Goal: Use online tool/utility: Utilize a website feature to perform a specific function

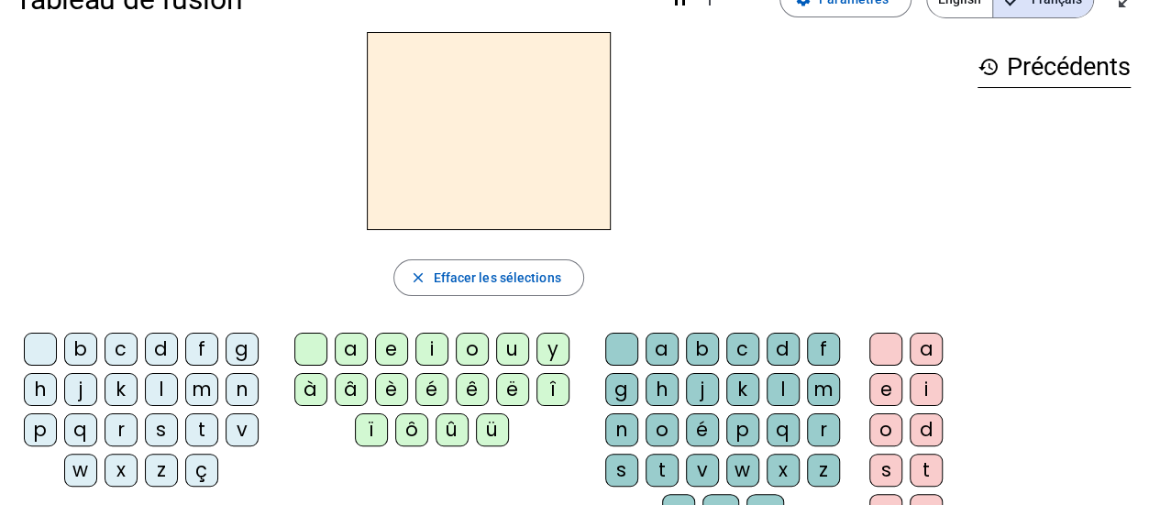
scroll to position [50, 0]
click at [197, 351] on div "f" at bounding box center [201, 348] width 33 height 33
click at [461, 390] on div "ê" at bounding box center [472, 388] width 33 height 33
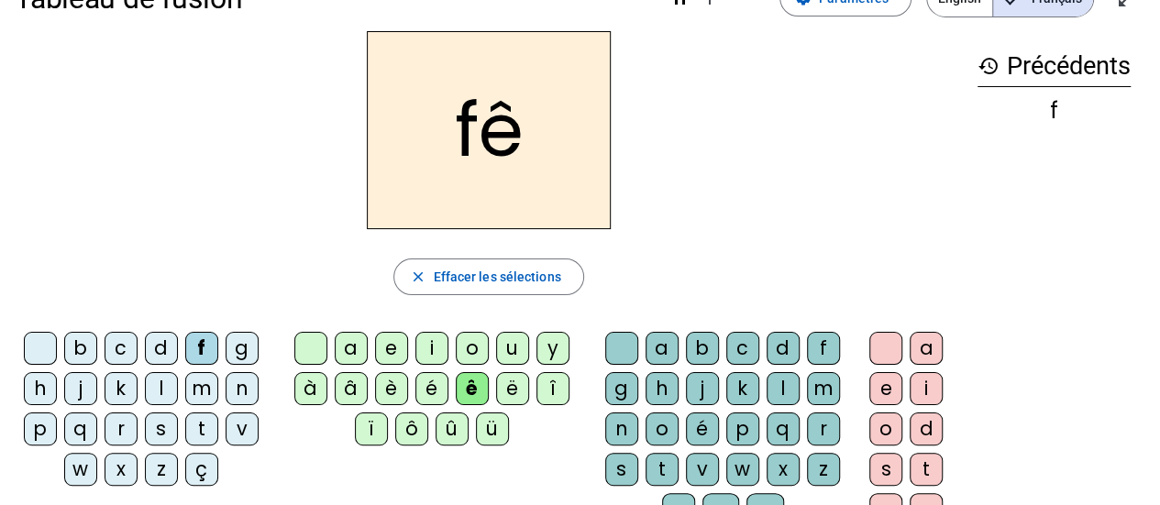
click at [663, 461] on div "t" at bounding box center [662, 469] width 33 height 33
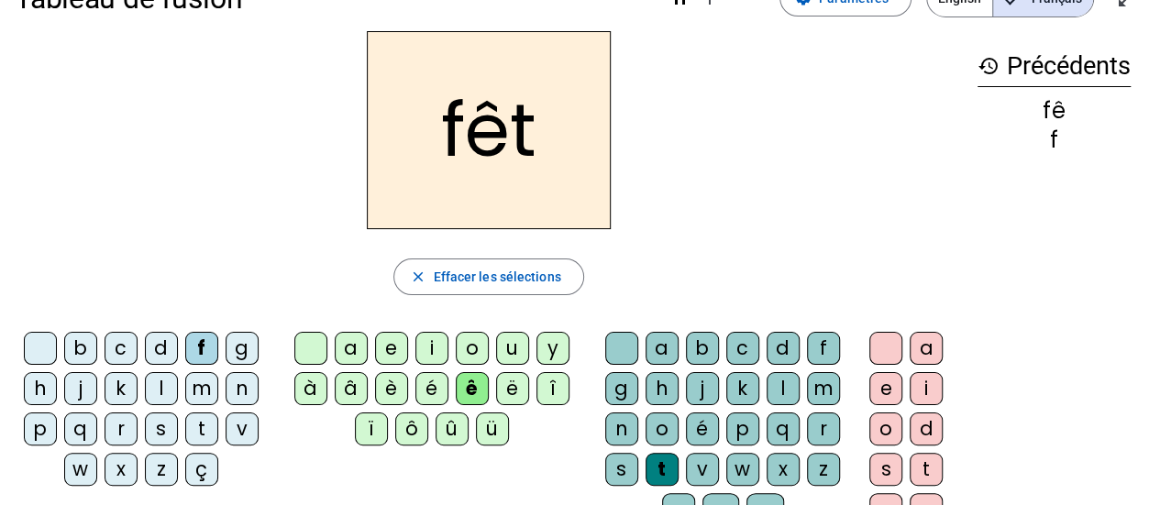
click at [879, 390] on div "e" at bounding box center [886, 388] width 33 height 33
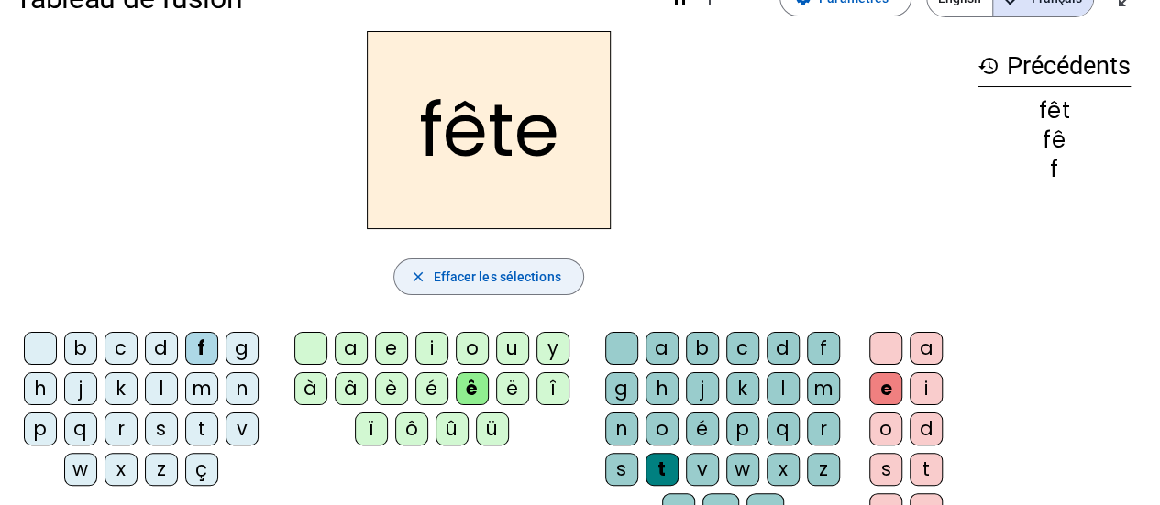
click at [543, 271] on span "Effacer les sélections" at bounding box center [496, 277] width 127 height 22
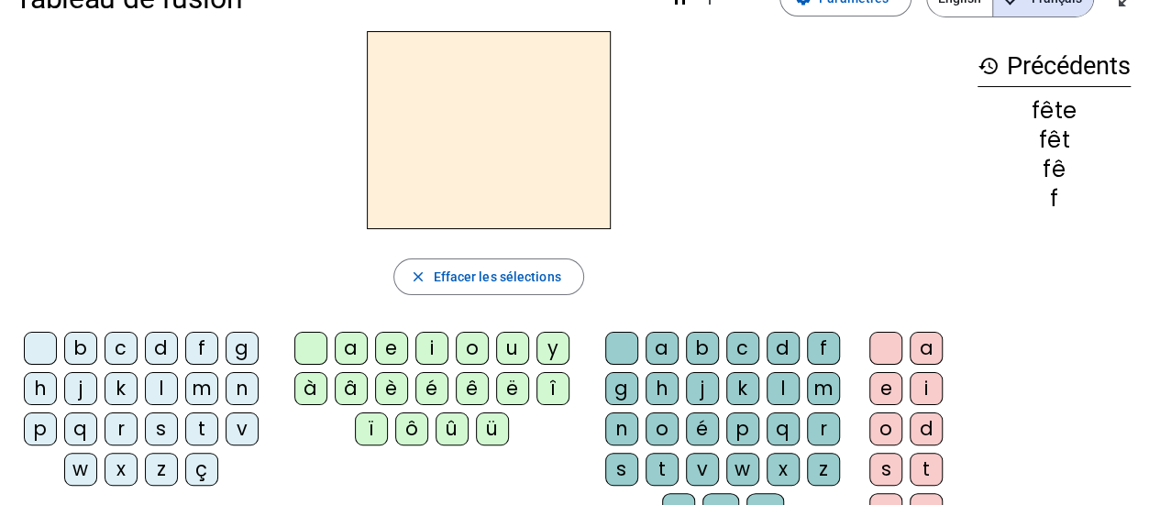
click at [198, 429] on div "t" at bounding box center [201, 429] width 33 height 33
click at [473, 398] on div "ê" at bounding box center [472, 388] width 33 height 33
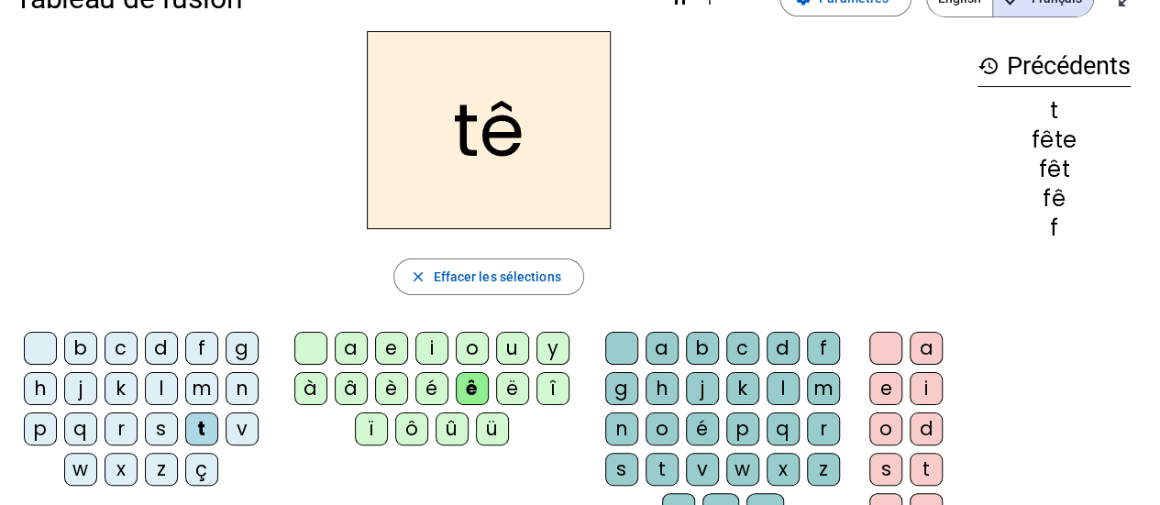
click at [662, 467] on div "t" at bounding box center [662, 469] width 33 height 33
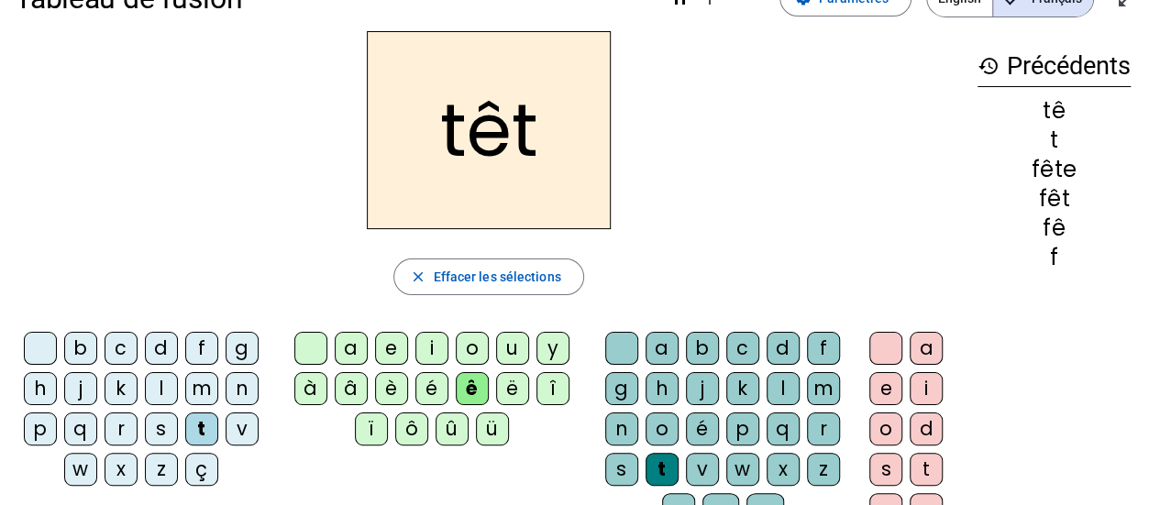
click at [881, 385] on div "e" at bounding box center [886, 388] width 33 height 33
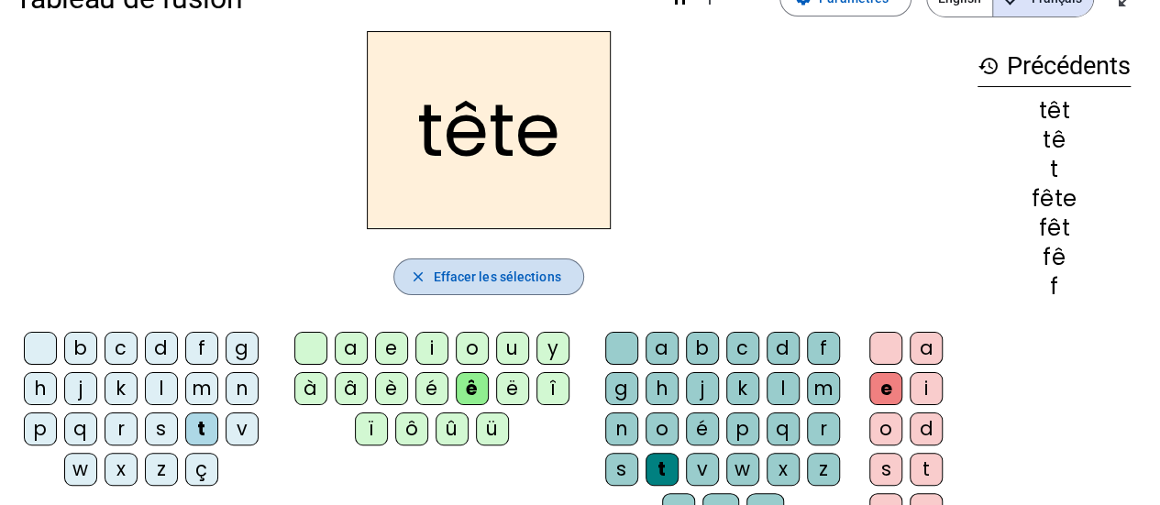
click at [548, 281] on span "Effacer les sélections" at bounding box center [496, 277] width 127 height 22
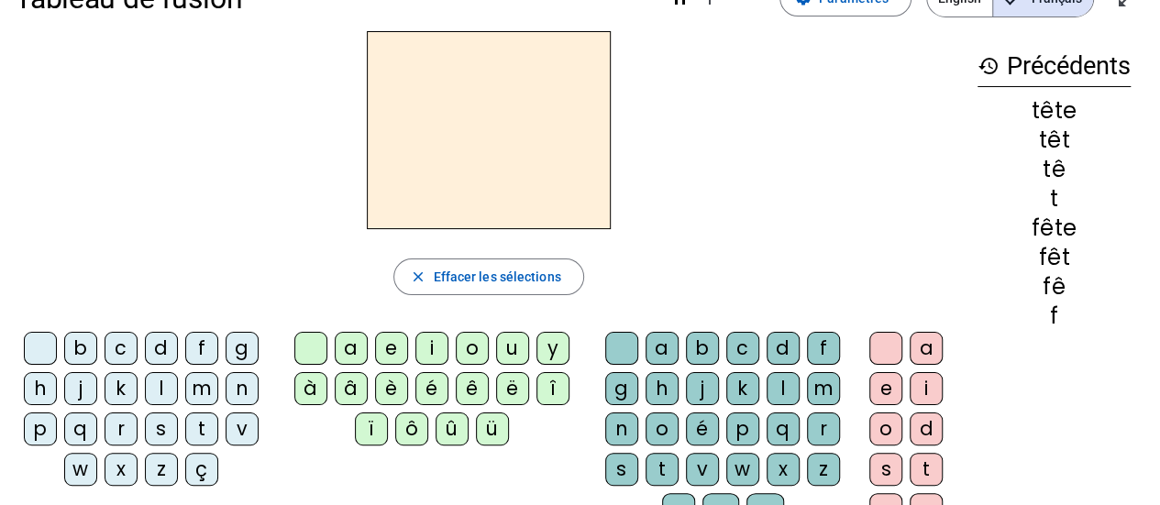
click at [72, 340] on div "b" at bounding box center [80, 348] width 33 height 33
click at [471, 392] on div "ê" at bounding box center [472, 388] width 33 height 33
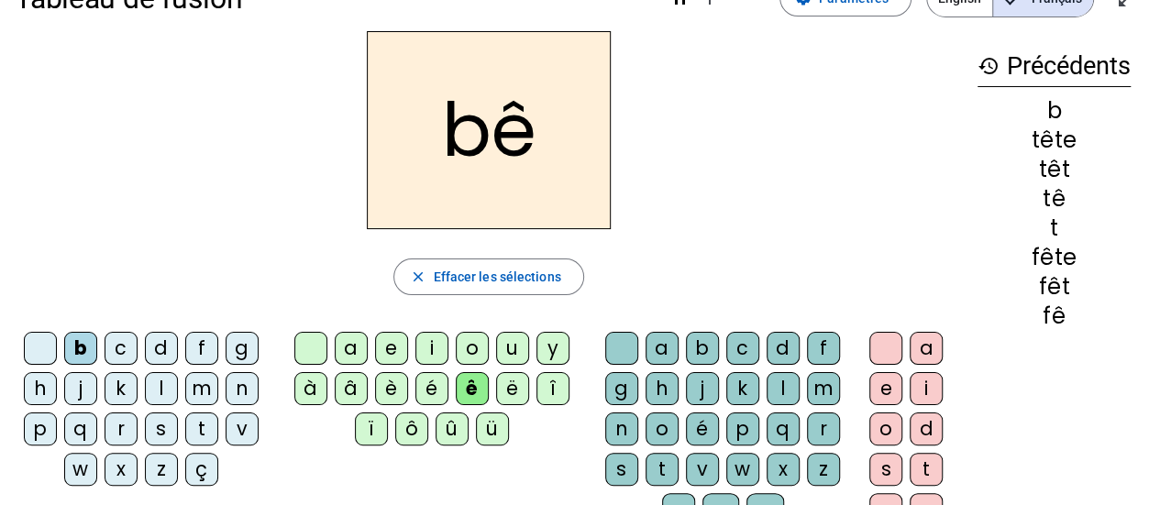
click at [656, 469] on div "t" at bounding box center [662, 469] width 33 height 33
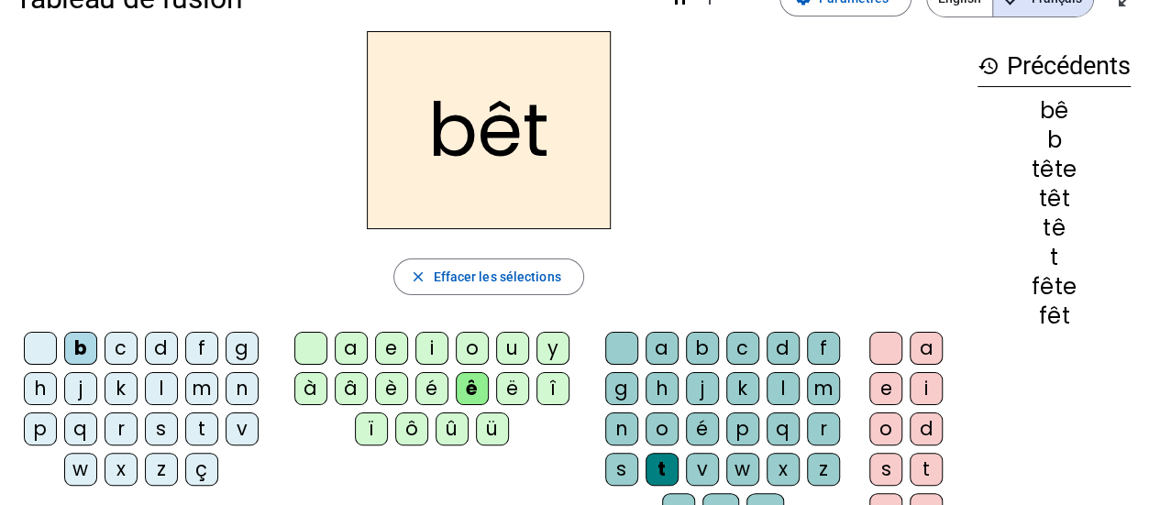
click at [871, 386] on div "e" at bounding box center [886, 388] width 33 height 33
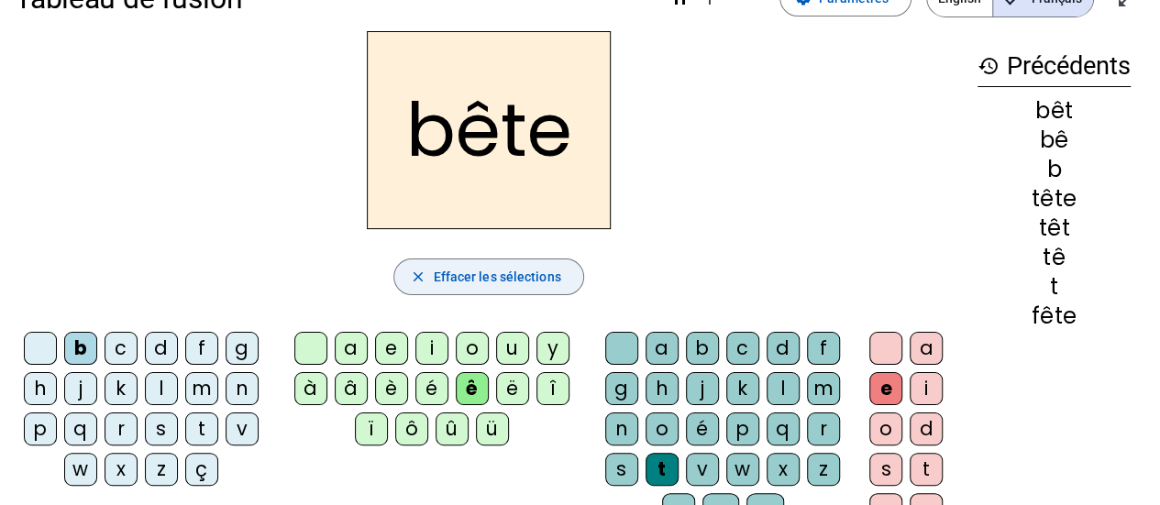
click at [522, 274] on span "Effacer les sélections" at bounding box center [496, 277] width 127 height 22
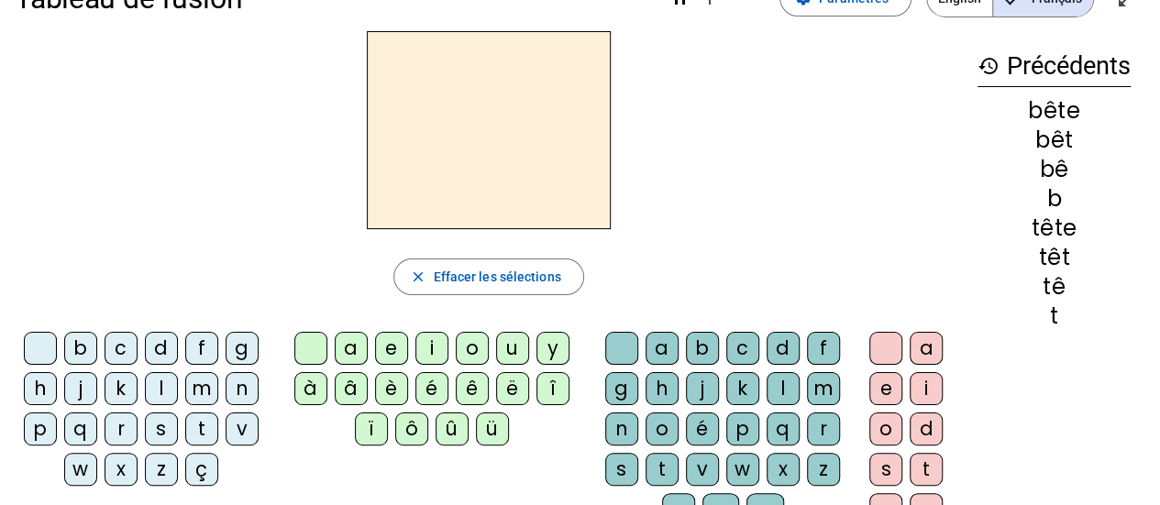
click at [84, 338] on div "b" at bounding box center [80, 348] width 33 height 33
click at [504, 358] on div "u" at bounding box center [512, 348] width 33 height 33
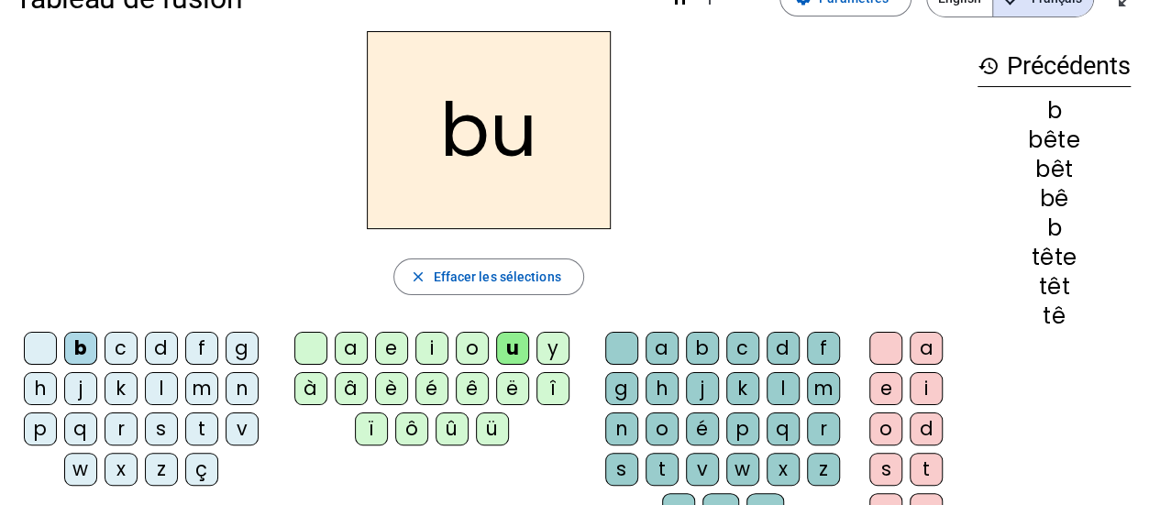
click at [666, 461] on div "t" at bounding box center [662, 469] width 33 height 33
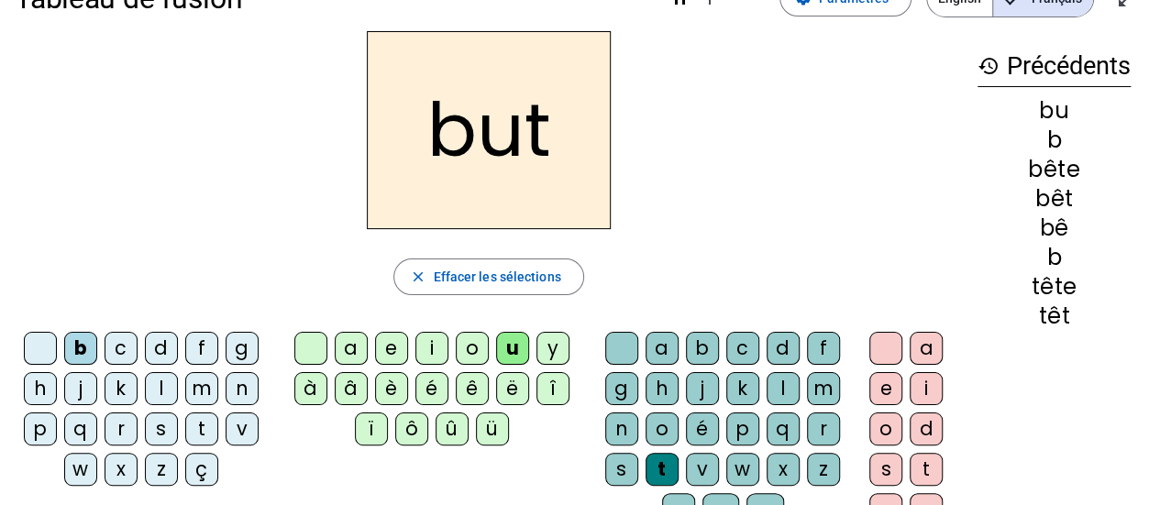
click at [897, 395] on div "e" at bounding box center [886, 388] width 33 height 33
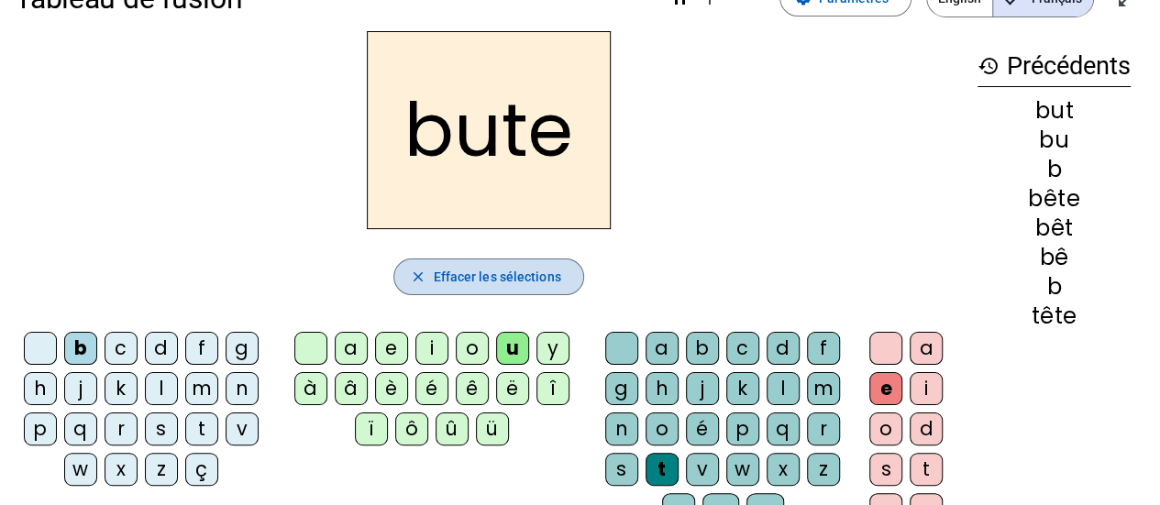
click at [537, 271] on span "Effacer les sélections" at bounding box center [496, 277] width 127 height 22
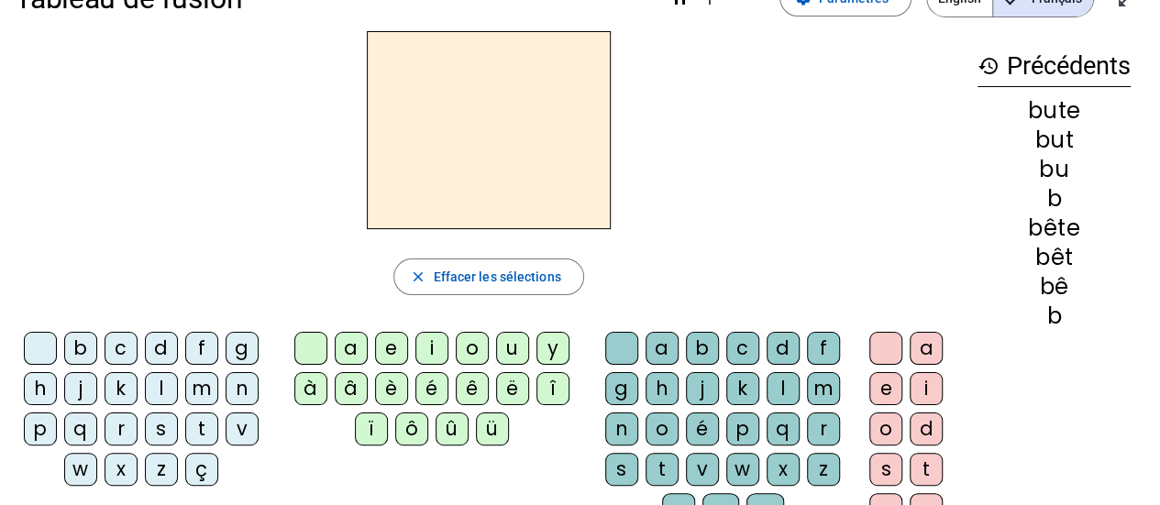
click at [67, 349] on div "b" at bounding box center [80, 348] width 33 height 33
click at [517, 352] on div "u" at bounding box center [512, 348] width 33 height 33
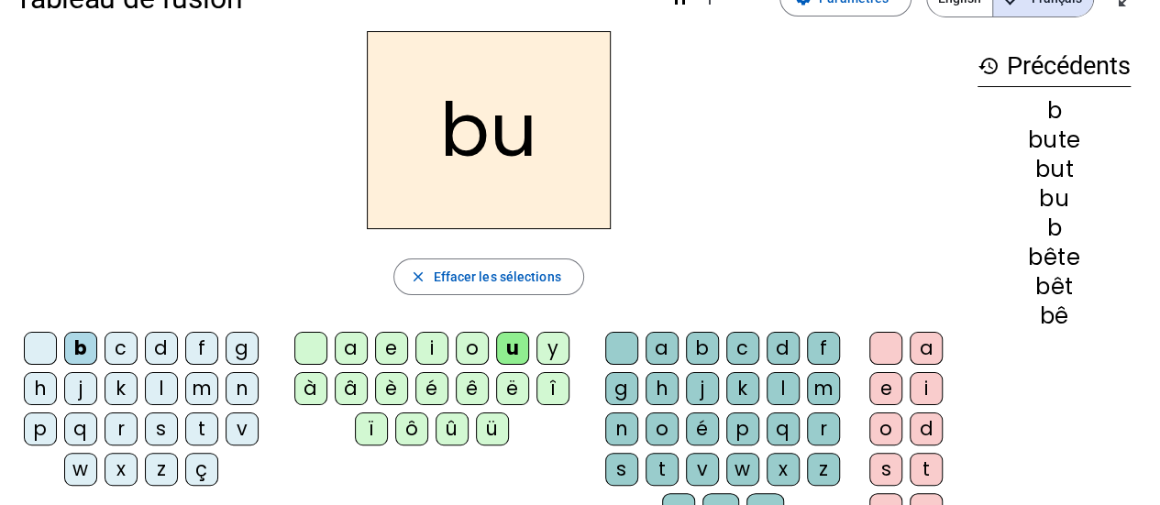
click at [626, 472] on div "s" at bounding box center [621, 469] width 33 height 33
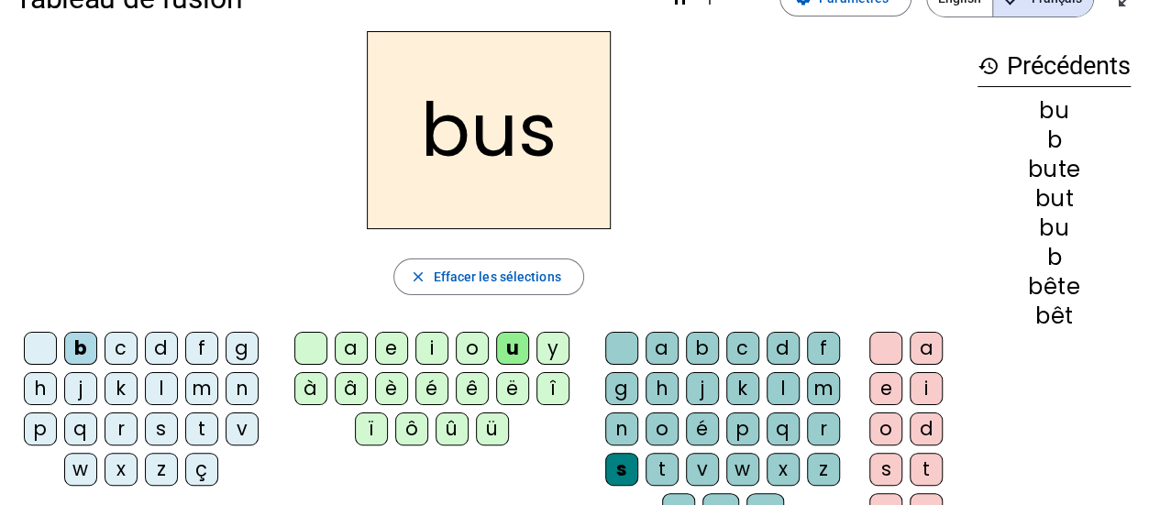
click at [892, 393] on div "e" at bounding box center [886, 388] width 33 height 33
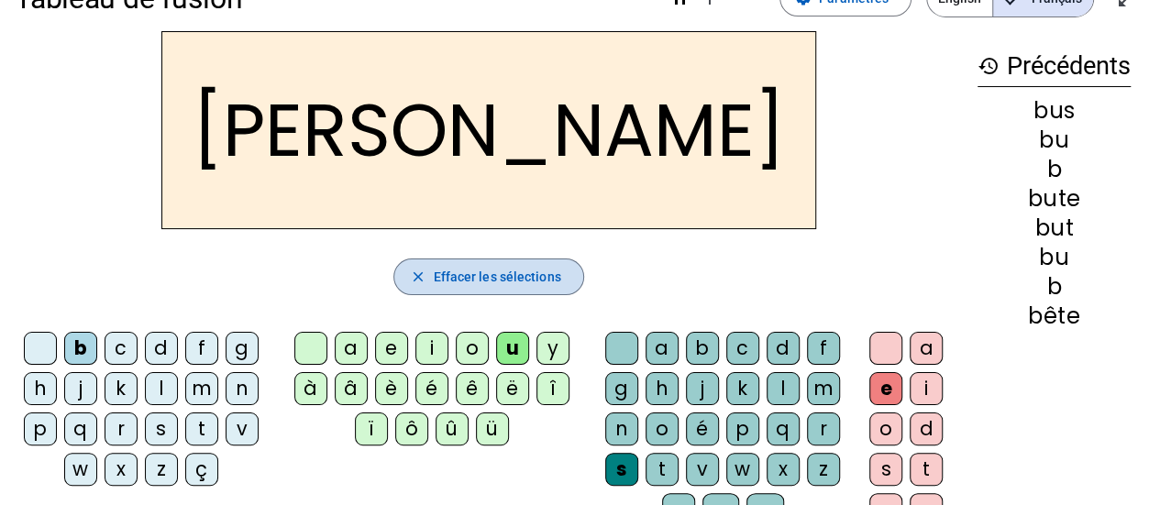
click at [543, 270] on span "Effacer les sélections" at bounding box center [496, 277] width 127 height 22
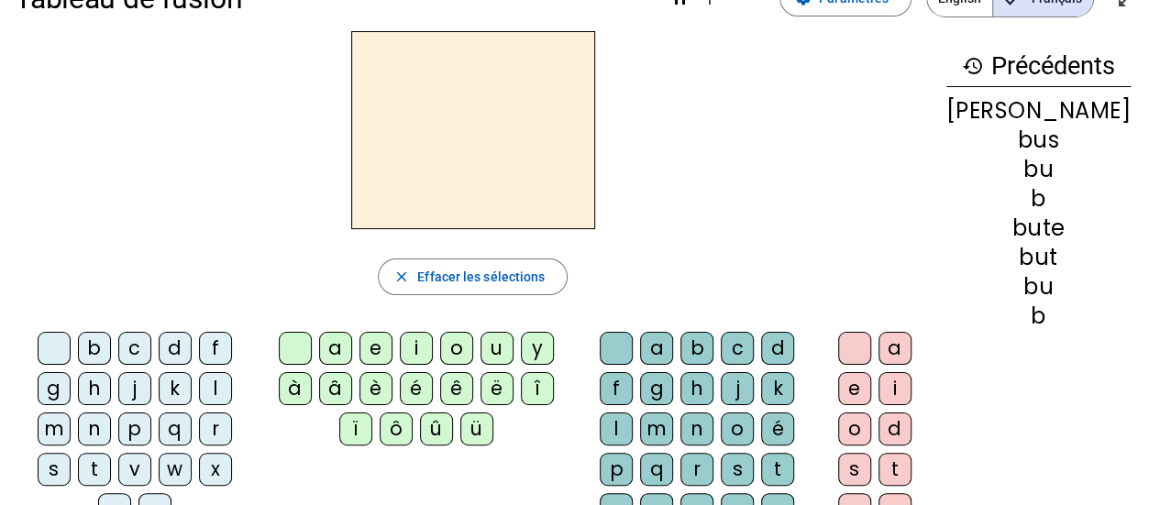
click at [78, 340] on div "b" at bounding box center [94, 348] width 33 height 33
click at [431, 342] on div "i" at bounding box center [416, 348] width 33 height 33
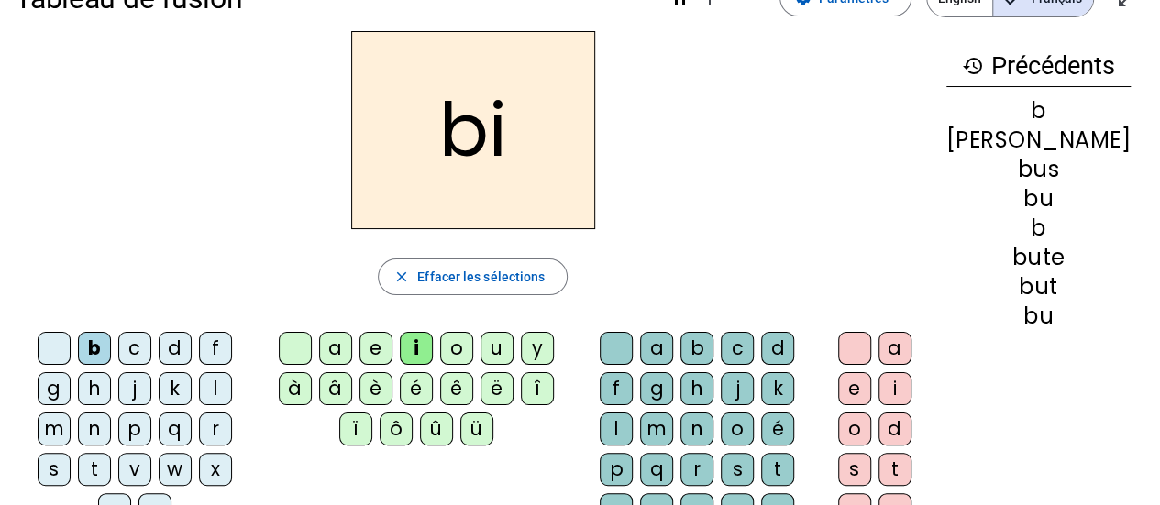
click at [721, 465] on div "s" at bounding box center [737, 469] width 33 height 33
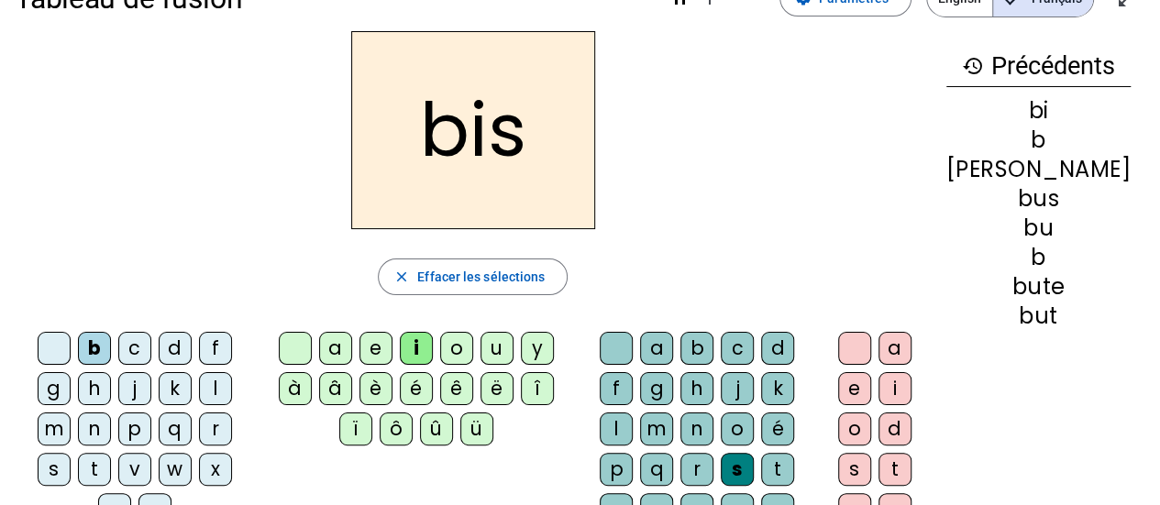
click at [870, 382] on div "e" at bounding box center [854, 388] width 33 height 33
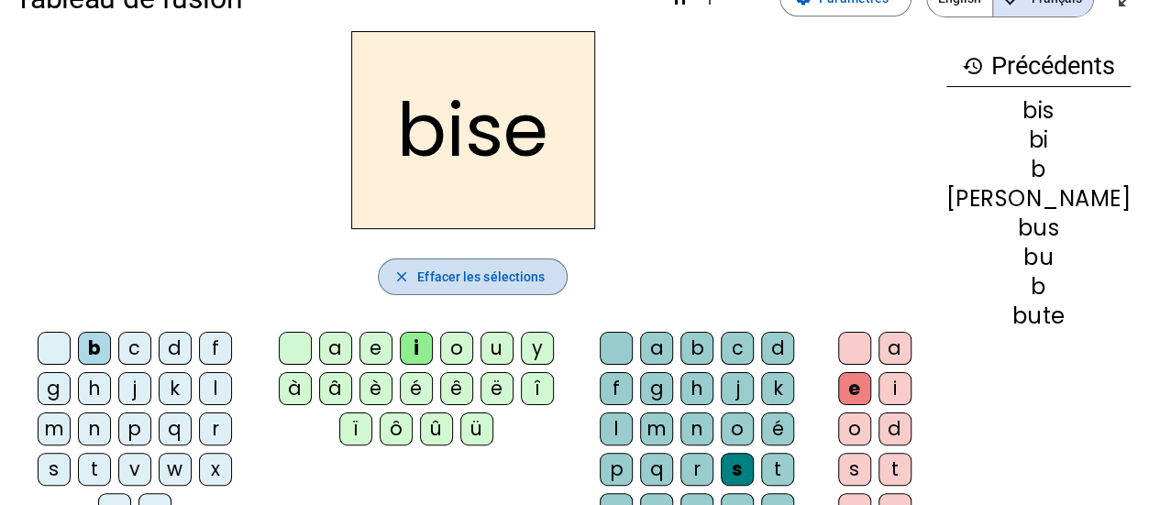
click at [534, 281] on span "Effacer les sélections" at bounding box center [480, 277] width 127 height 22
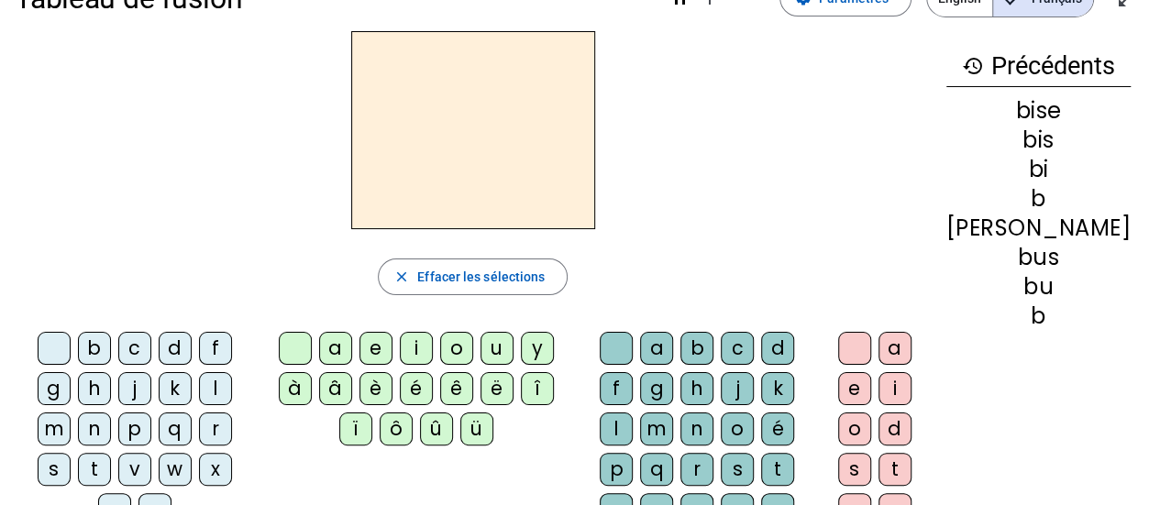
click at [94, 343] on div "b" at bounding box center [94, 348] width 33 height 33
click at [352, 354] on div "a" at bounding box center [335, 348] width 33 height 33
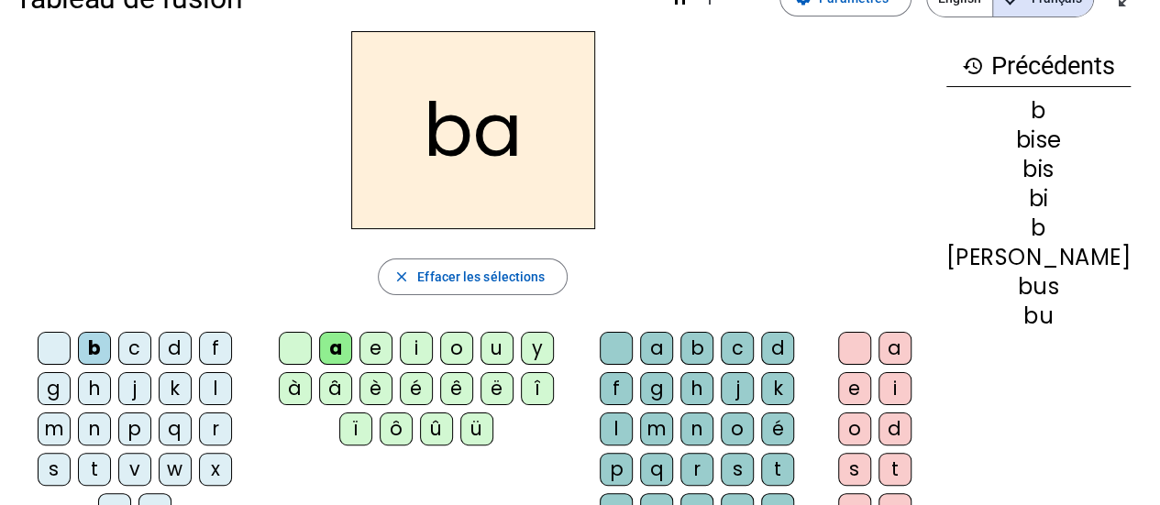
click at [721, 463] on div "s" at bounding box center [737, 469] width 33 height 33
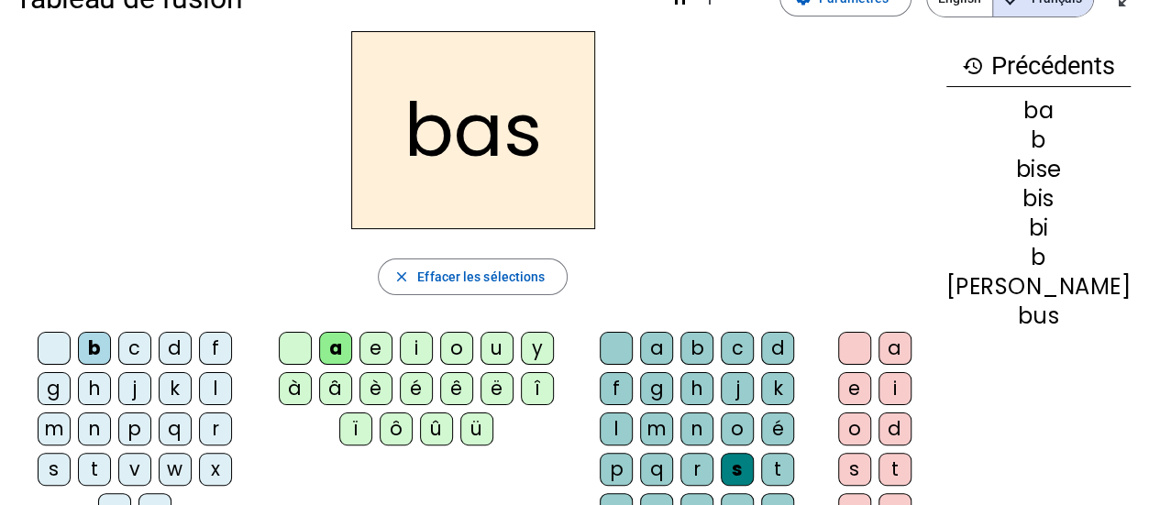
click at [871, 386] on div "e" at bounding box center [854, 388] width 33 height 33
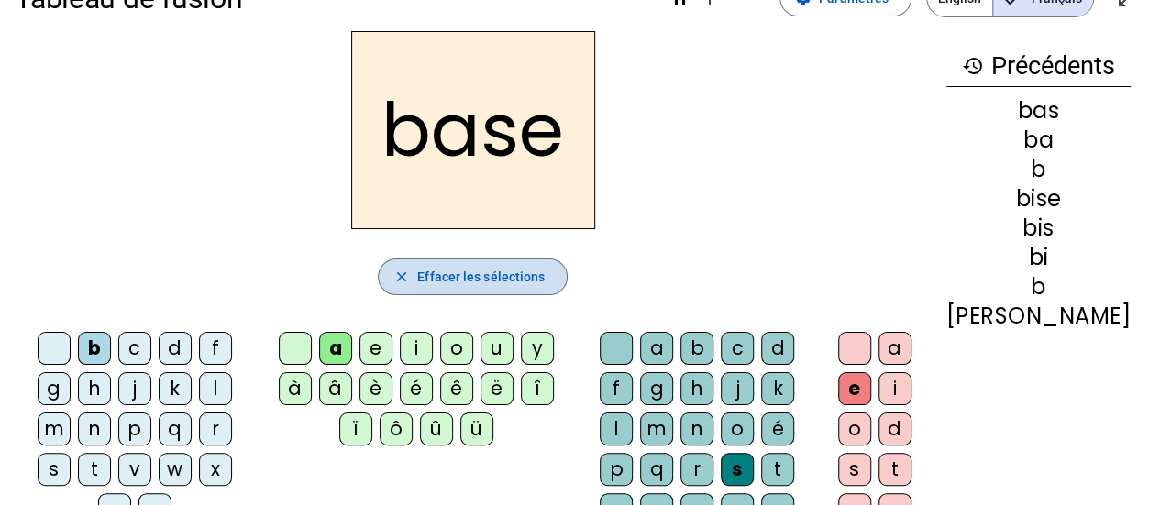
click at [539, 271] on span "Effacer les sélections" at bounding box center [480, 277] width 127 height 22
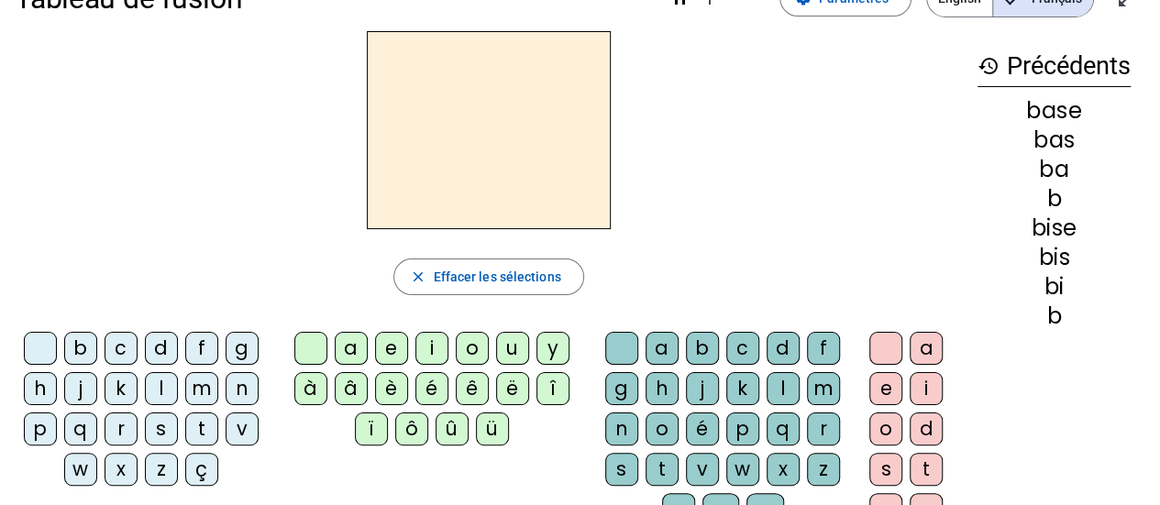
click at [116, 433] on div "r" at bounding box center [121, 429] width 33 height 33
click at [352, 349] on div "a" at bounding box center [351, 348] width 33 height 33
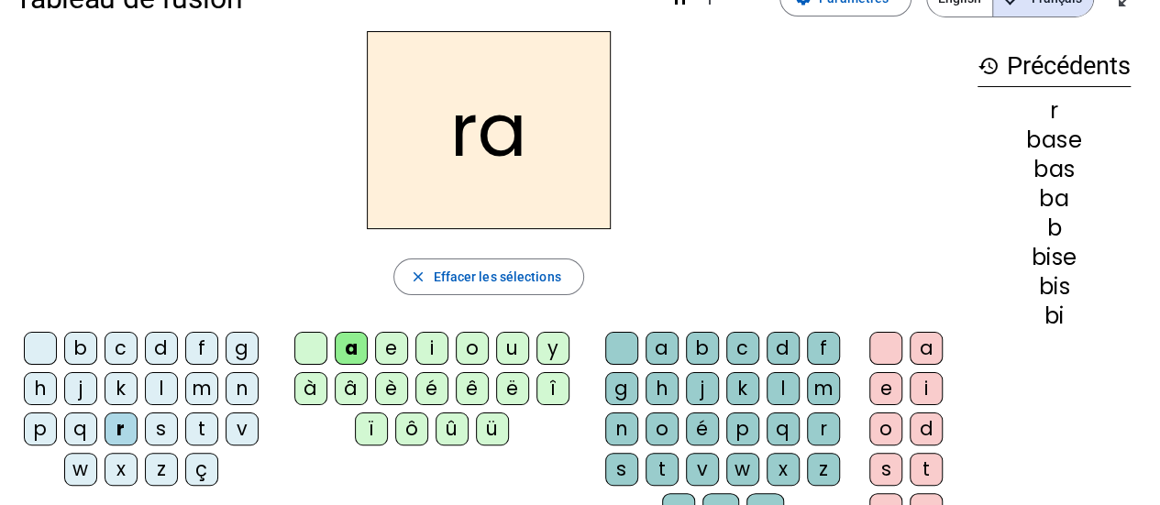
click at [615, 467] on div "s" at bounding box center [621, 469] width 33 height 33
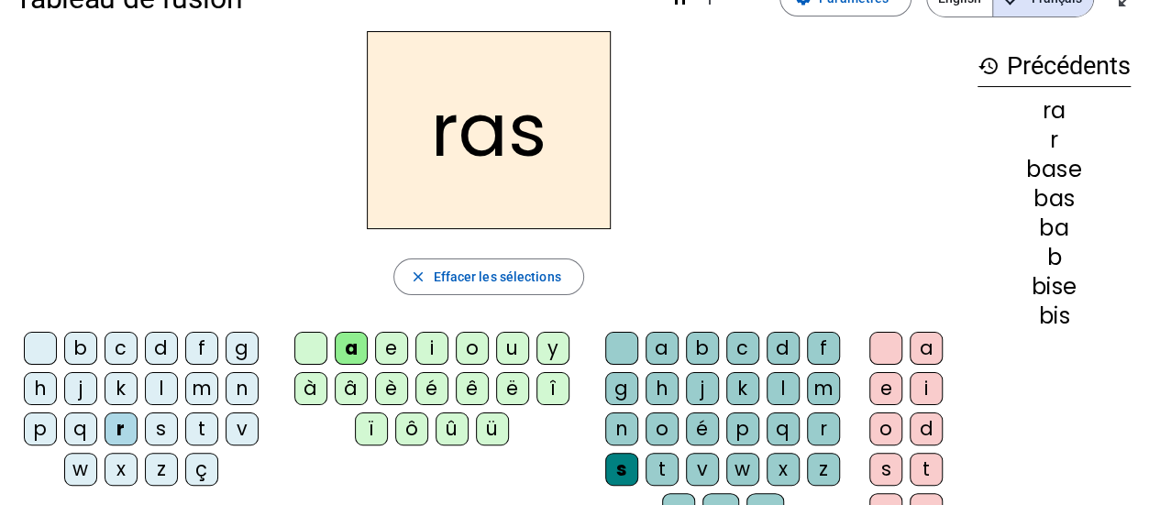
click at [881, 386] on div "e" at bounding box center [886, 388] width 33 height 33
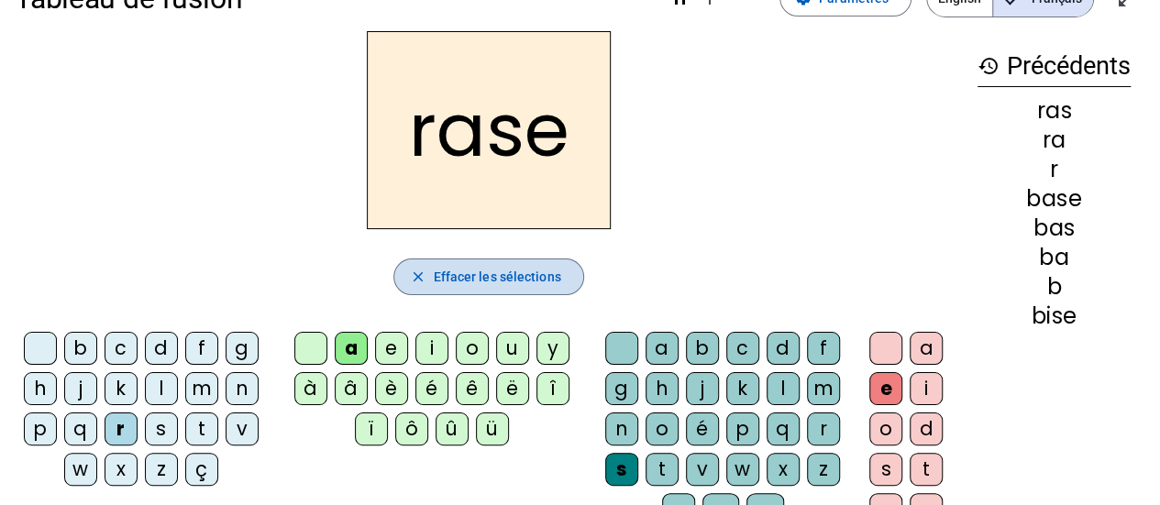
click at [521, 287] on span "Effacer les sélections" at bounding box center [496, 277] width 127 height 22
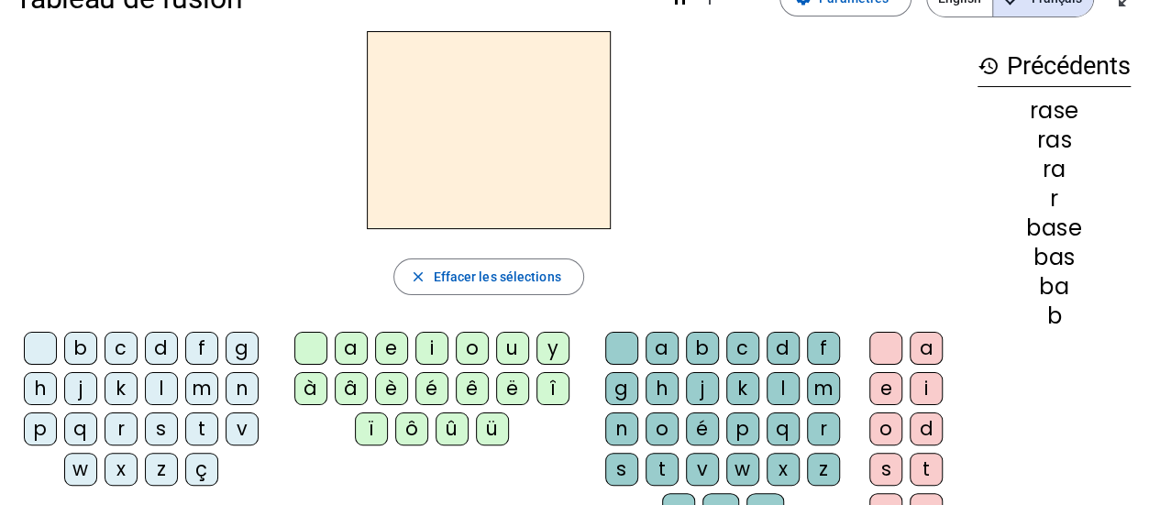
click at [124, 421] on div "r" at bounding box center [121, 429] width 33 height 33
click at [343, 339] on div "a" at bounding box center [351, 348] width 33 height 33
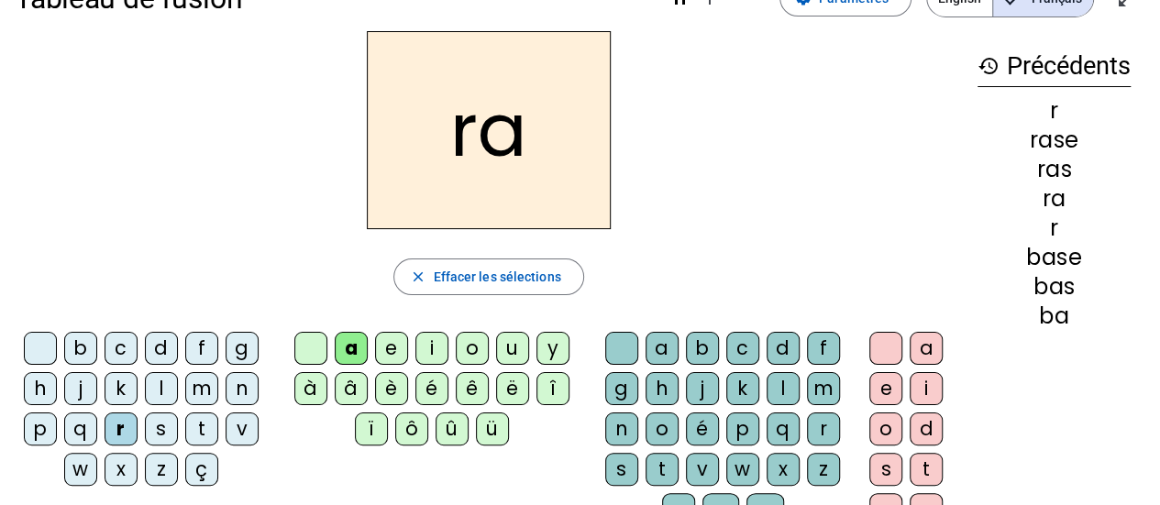
click at [613, 387] on div "g" at bounding box center [621, 388] width 33 height 33
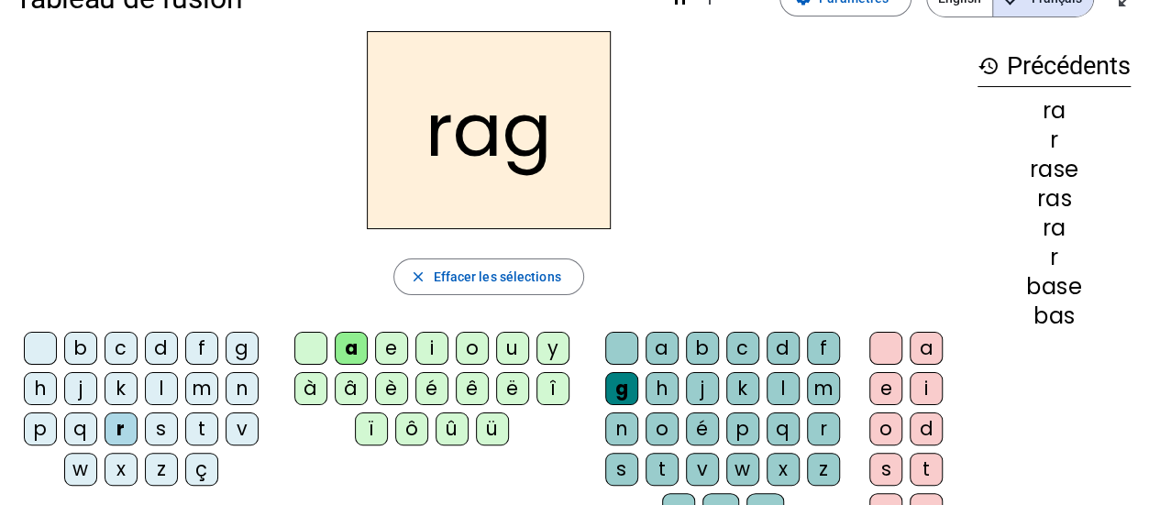
click at [883, 389] on div "e" at bounding box center [886, 388] width 33 height 33
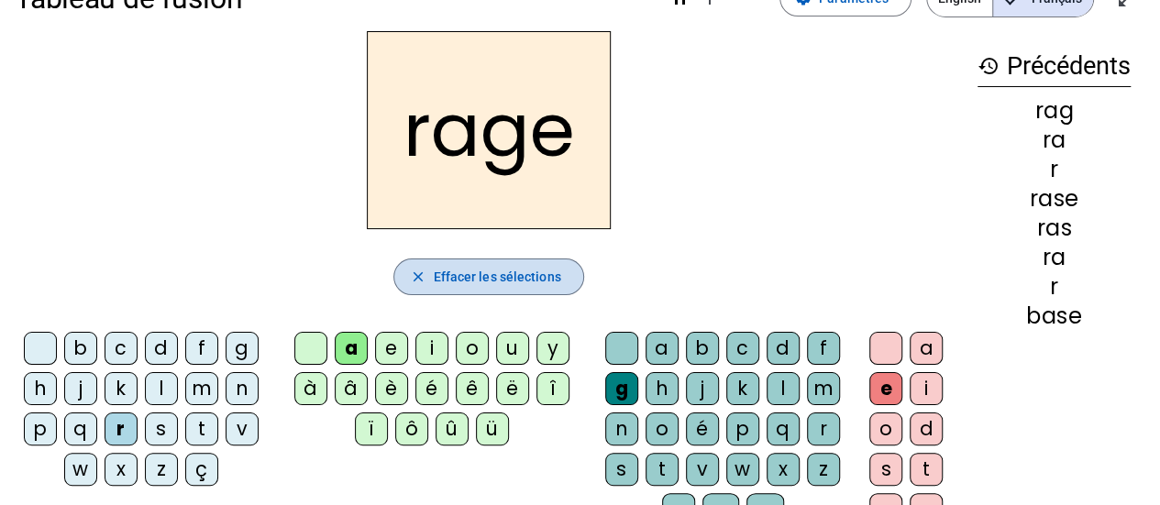
click at [541, 269] on span "Effacer les sélections" at bounding box center [496, 277] width 127 height 22
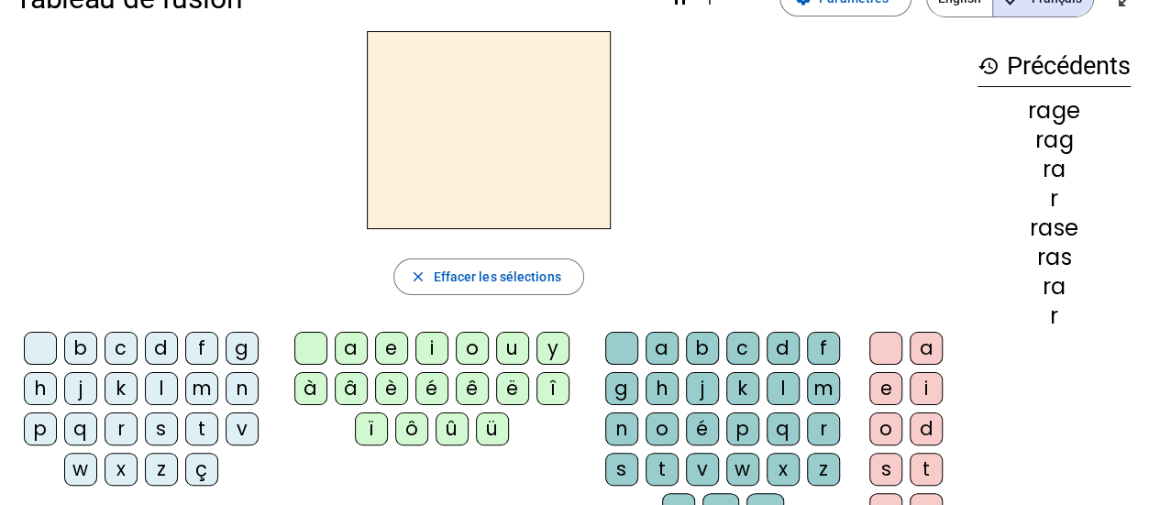
click at [56, 428] on div "p" at bounding box center [40, 429] width 33 height 33
click at [350, 336] on div "a" at bounding box center [351, 348] width 33 height 33
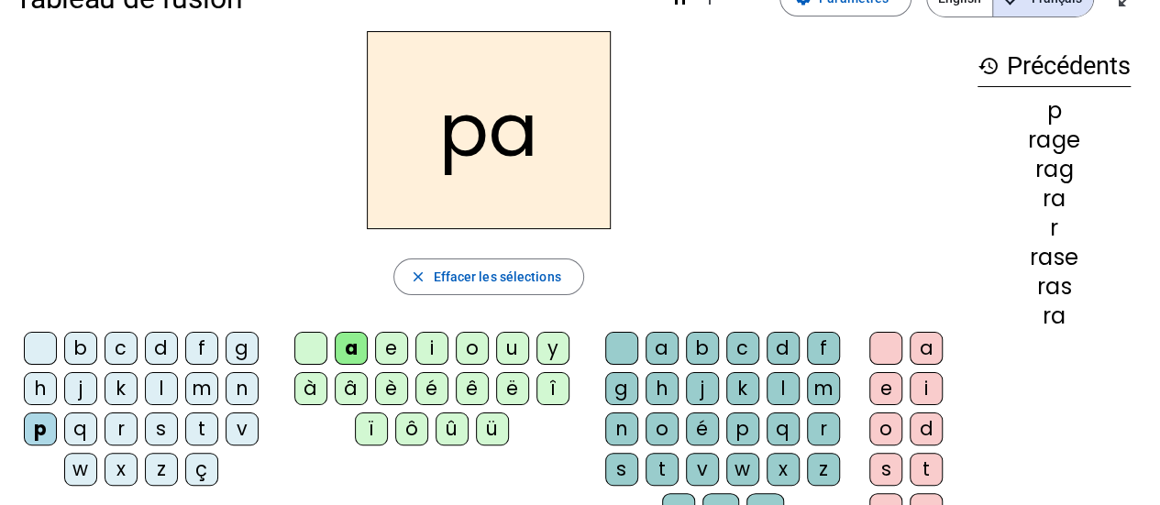
click at [629, 397] on div "g" at bounding box center [621, 388] width 33 height 33
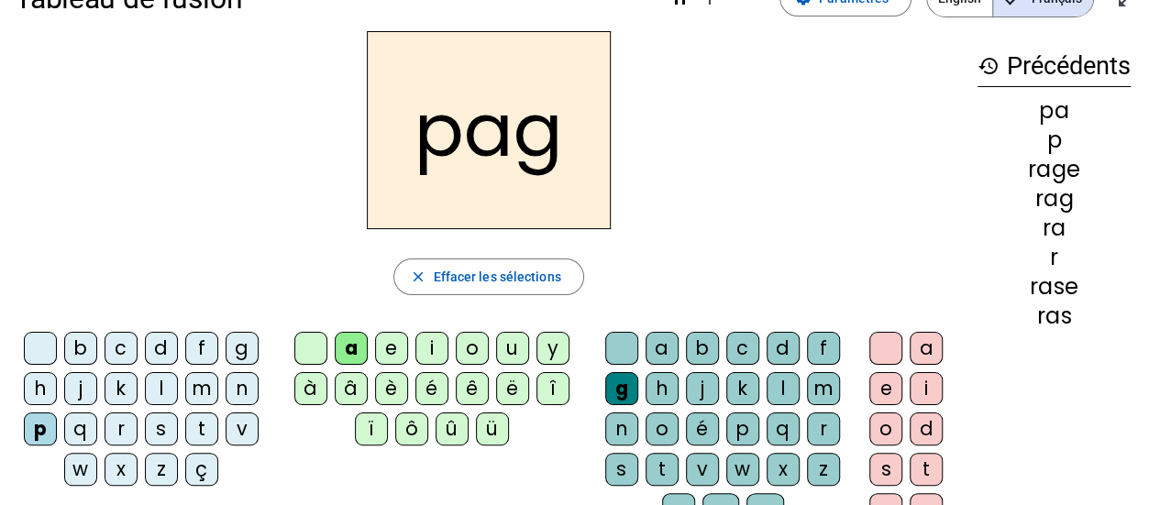
click at [880, 393] on div "e" at bounding box center [886, 388] width 33 height 33
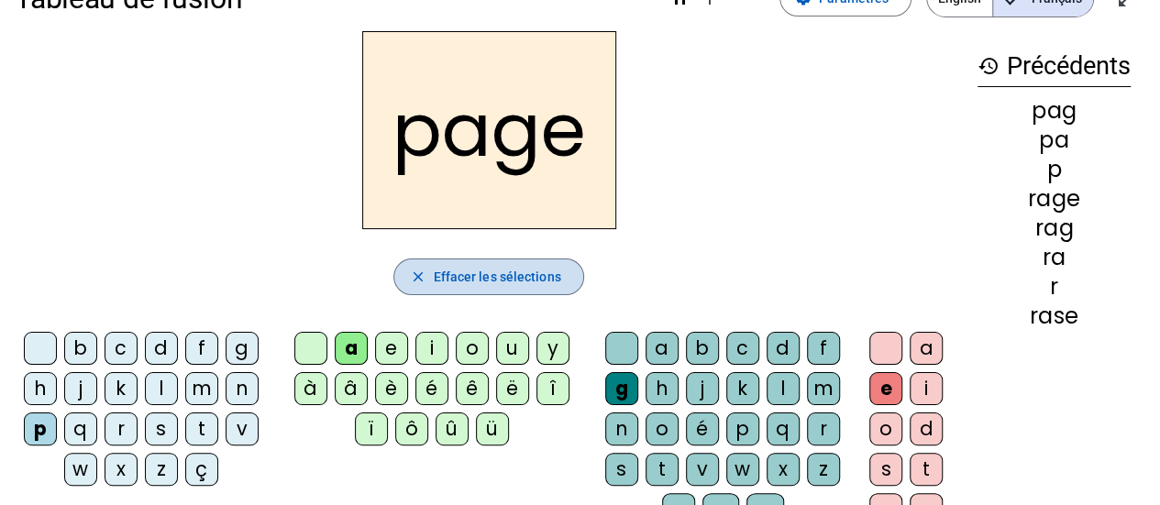
click at [534, 271] on span "Effacer les sélections" at bounding box center [496, 277] width 127 height 22
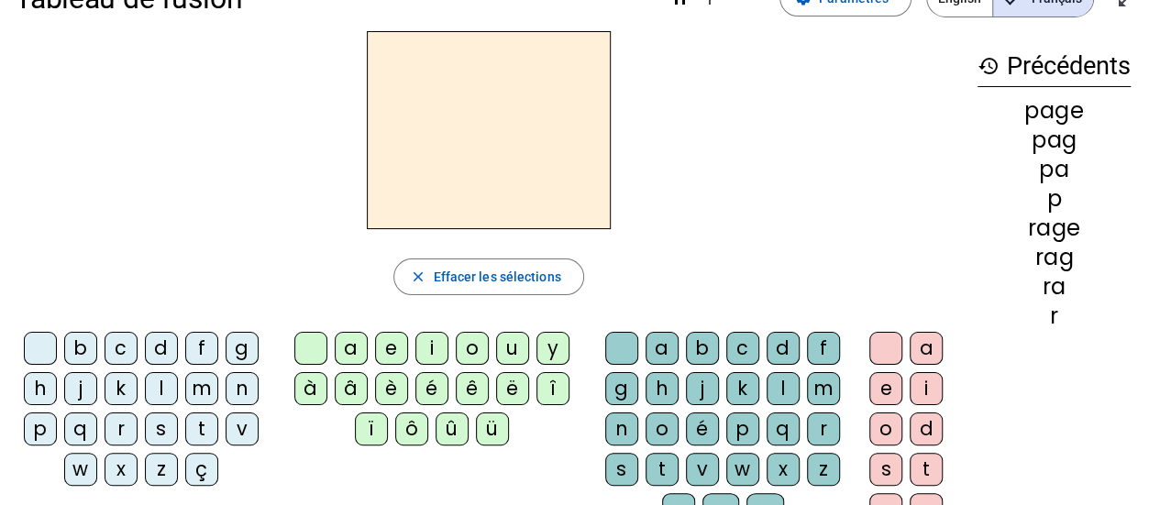
click at [41, 425] on div "p" at bounding box center [40, 429] width 33 height 33
click at [341, 349] on div "a" at bounding box center [351, 348] width 33 height 33
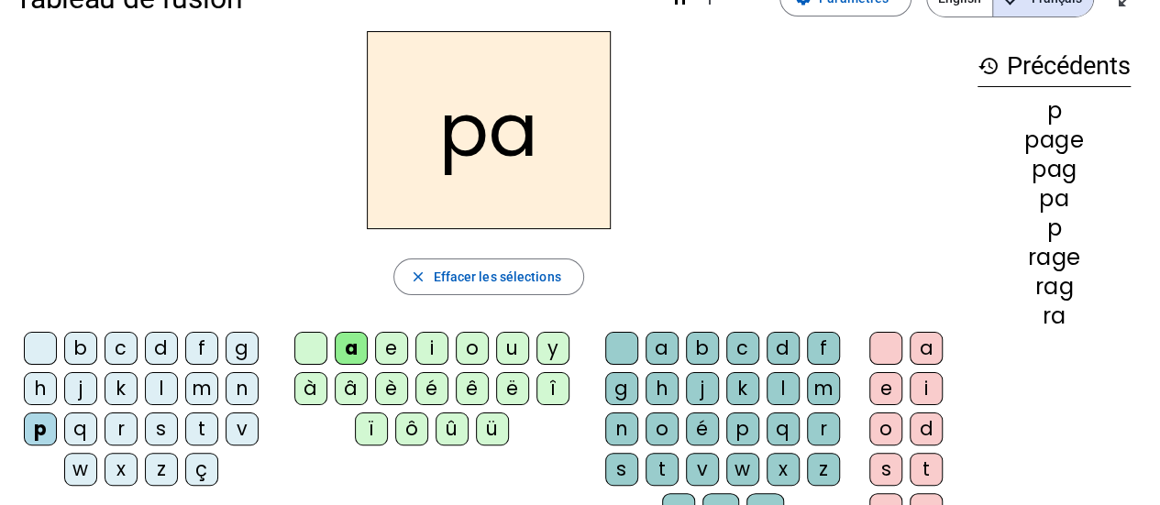
click at [705, 465] on div "v" at bounding box center [702, 469] width 33 height 33
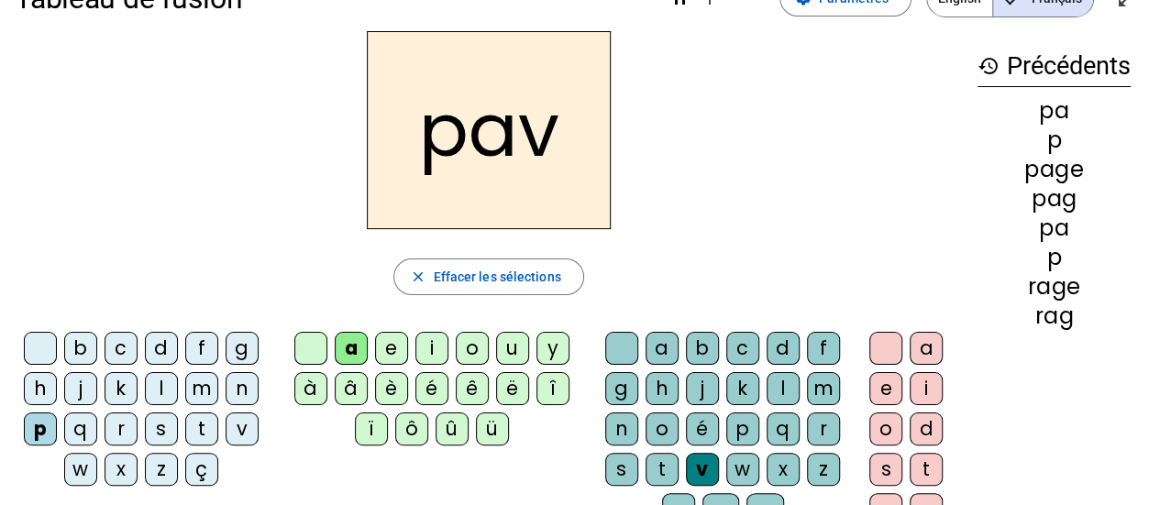
click at [879, 379] on div "e" at bounding box center [886, 388] width 33 height 33
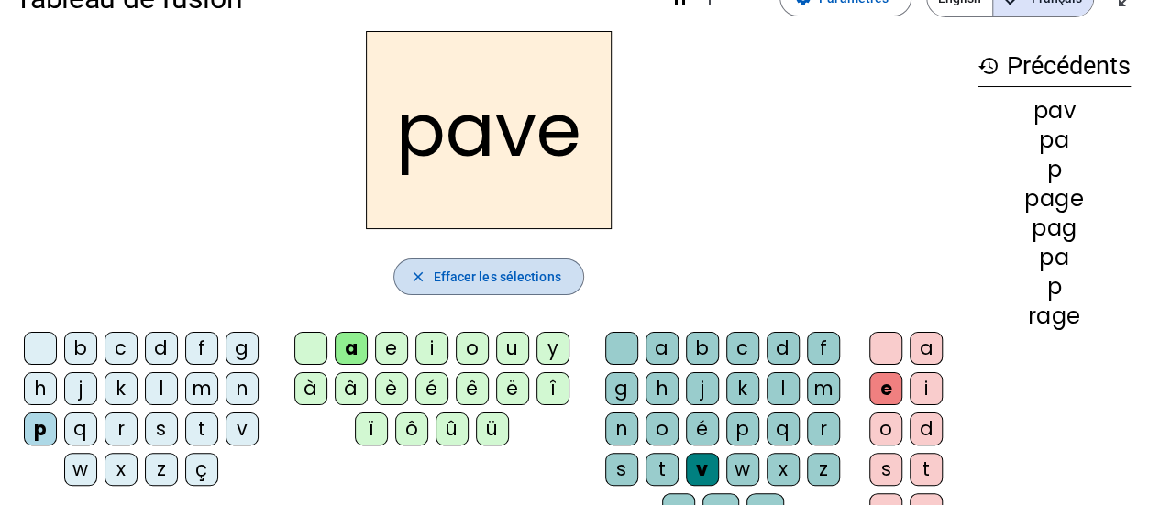
click at [415, 271] on mat-icon "close" at bounding box center [417, 277] width 17 height 17
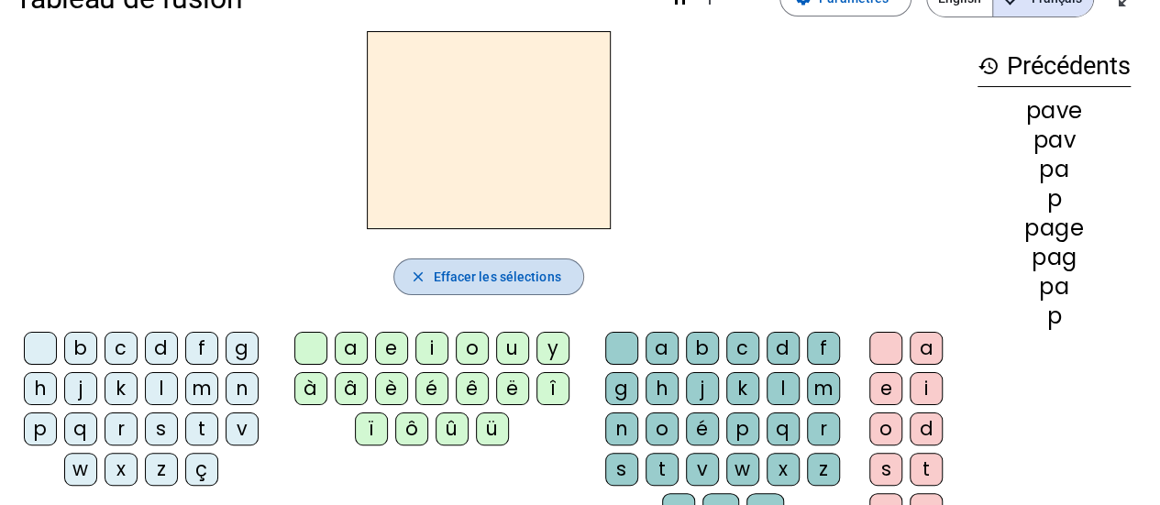
click at [415, 271] on mat-icon "close" at bounding box center [417, 277] width 17 height 17
